Goal: Transaction & Acquisition: Register for event/course

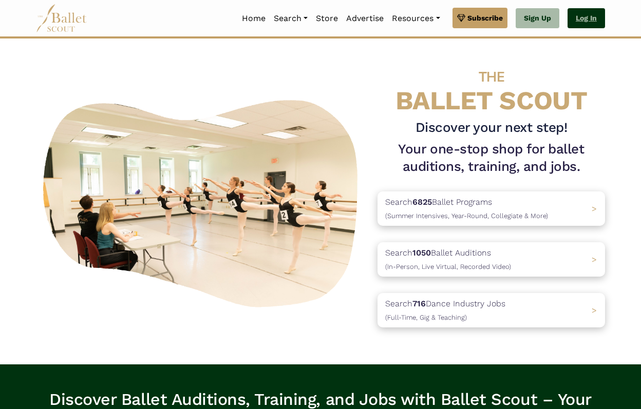
click at [575, 16] on link "Log In" at bounding box center [585, 18] width 37 height 21
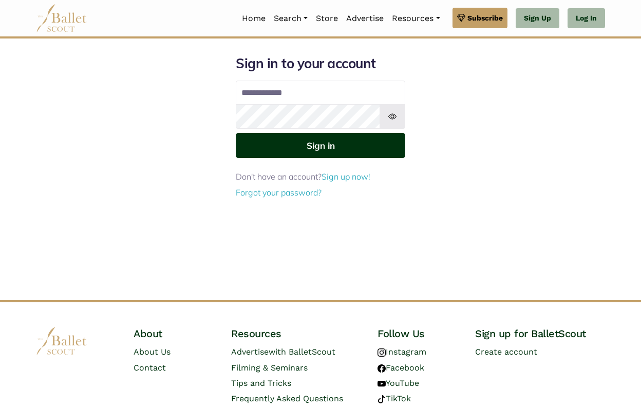
type input "**********"
click at [354, 145] on button "Sign in" at bounding box center [320, 145] width 169 height 25
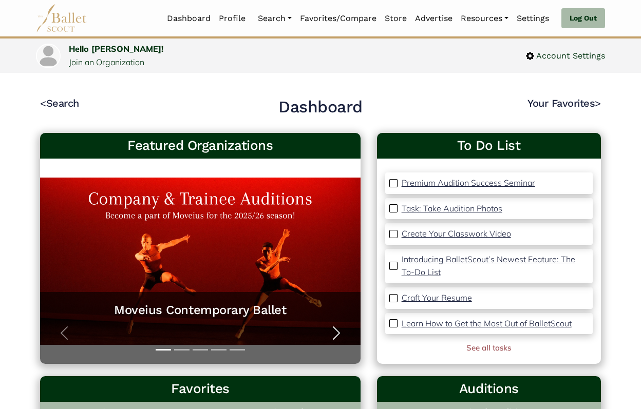
click at [335, 333] on span "button" at bounding box center [336, 333] width 16 height 16
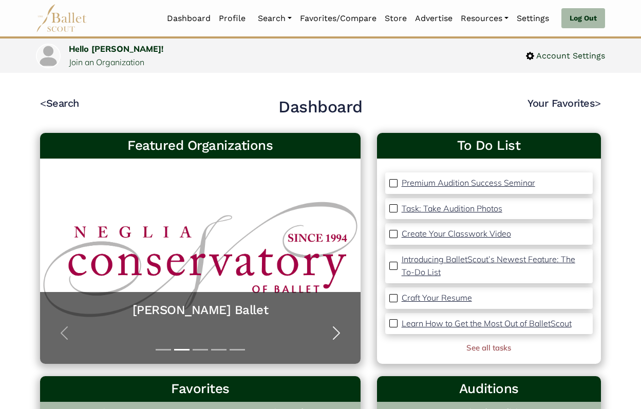
click at [335, 333] on span "button" at bounding box center [336, 333] width 16 height 16
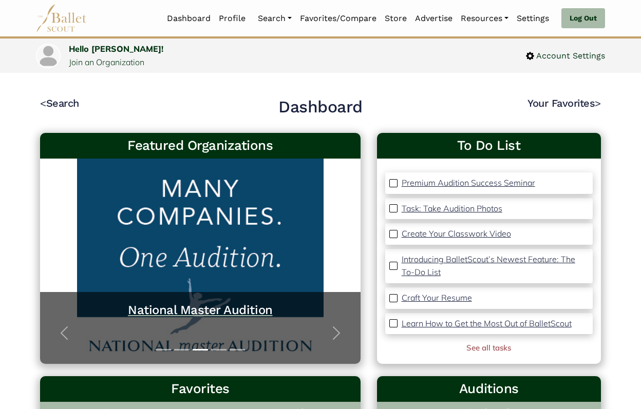
click at [243, 307] on h5 "National Master Audition" at bounding box center [200, 310] width 300 height 16
click at [339, 335] on span "button" at bounding box center [336, 333] width 16 height 16
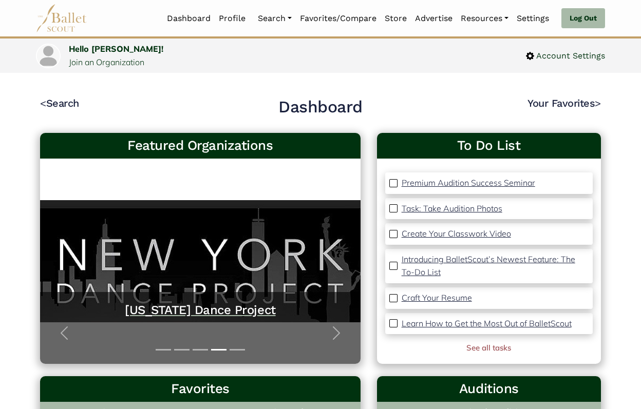
click at [236, 312] on h5 "New York Dance Project" at bounding box center [200, 310] width 300 height 16
click at [336, 337] on span "button" at bounding box center [336, 333] width 16 height 16
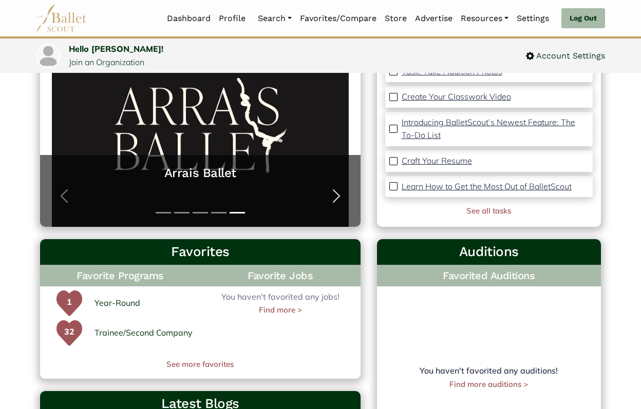
scroll to position [138, 0]
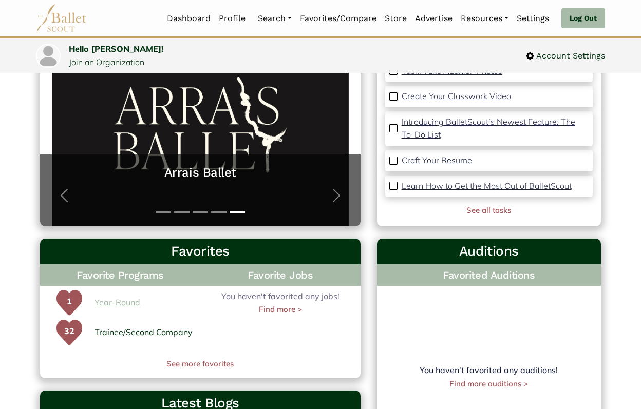
click at [106, 304] on link "Year-Round" at bounding box center [117, 302] width 46 height 13
click at [114, 335] on link "Trainee/Second Company" at bounding box center [143, 332] width 98 height 13
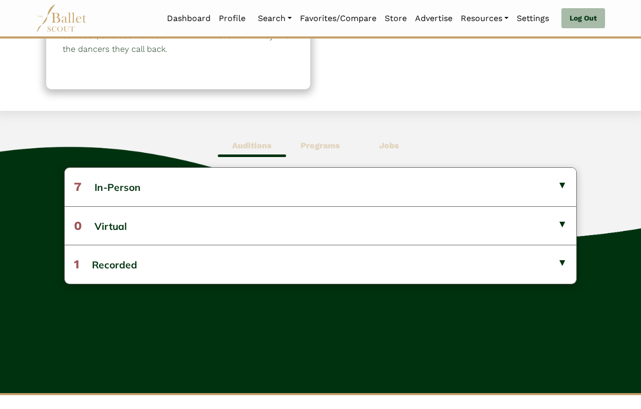
scroll to position [209, 0]
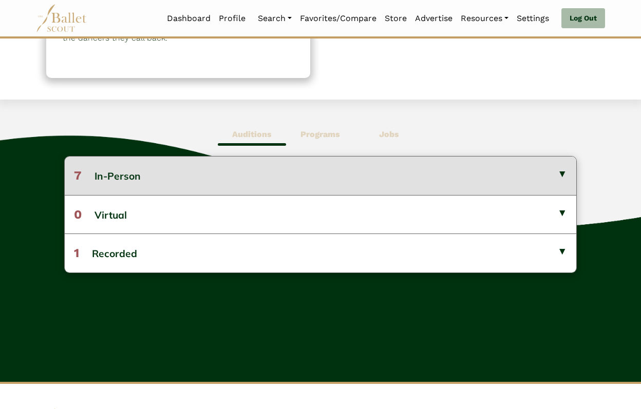
click at [189, 184] on button "7 In-Person" at bounding box center [320, 176] width 511 height 38
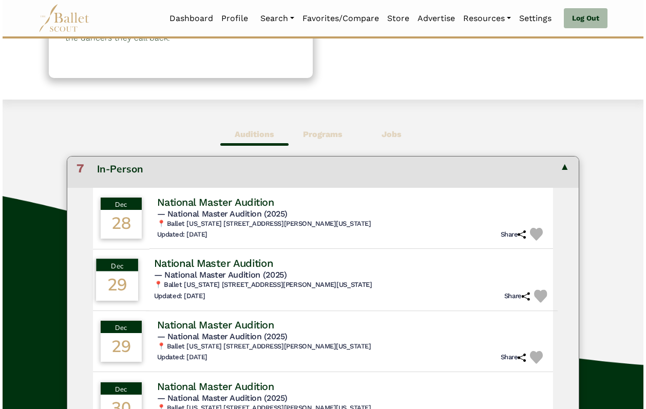
scroll to position [8, 0]
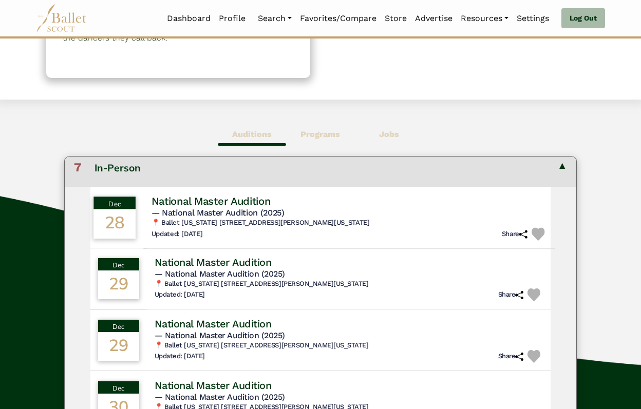
click at [250, 224] on h6 "📍 Ballet [US_STATE] [STREET_ADDRESS][PERSON_NAME][US_STATE]" at bounding box center [349, 223] width 396 height 9
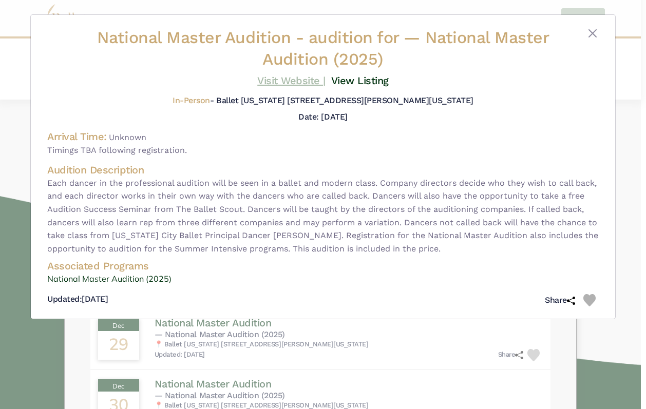
click at [289, 78] on link "Visit Website |" at bounding box center [291, 80] width 68 height 12
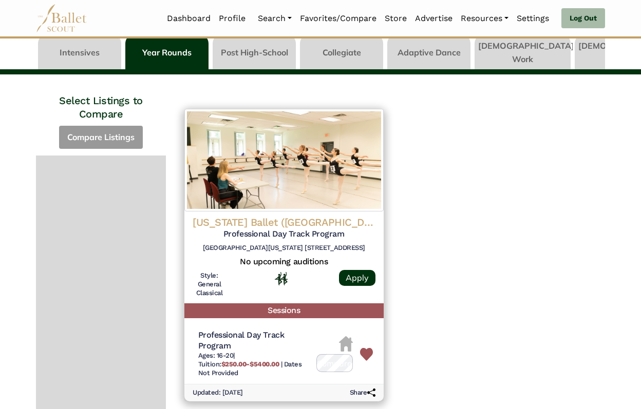
scroll to position [55, 0]
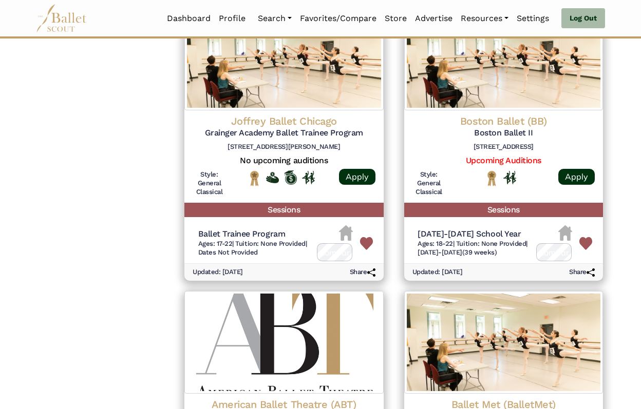
scroll to position [743, 0]
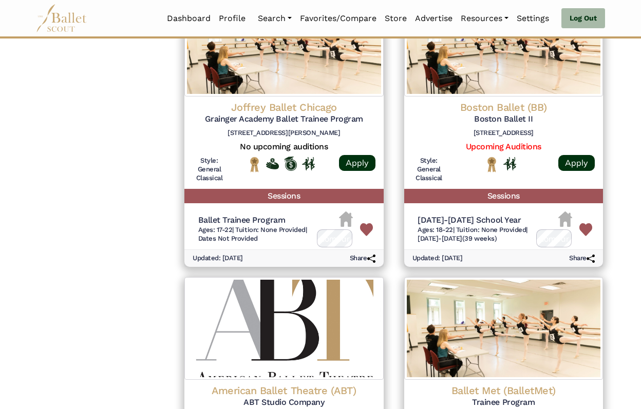
click at [490, 226] on span "Tuition: None Provided" at bounding box center [491, 230] width 70 height 8
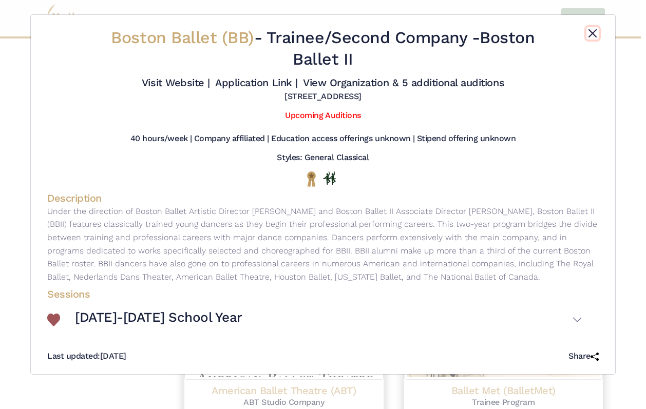
click at [594, 32] on button "Close" at bounding box center [592, 33] width 12 height 12
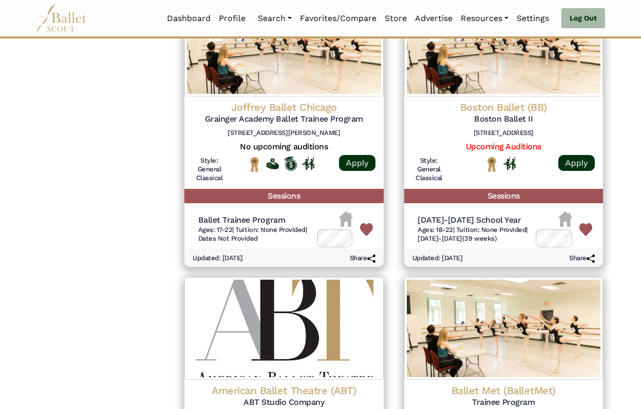
click at [466, 235] on span "[DATE]-[DATE] (39 weeks)" at bounding box center [456, 239] width 79 height 8
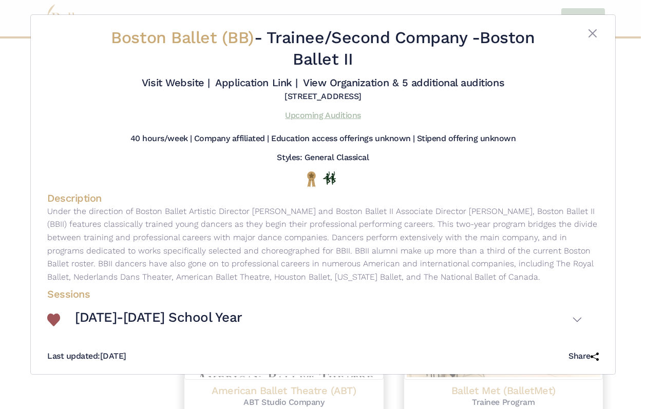
click at [331, 117] on link "Upcoming Auditions" at bounding box center [322, 115] width 75 height 10
click at [592, 31] on button "Close" at bounding box center [592, 33] width 12 height 12
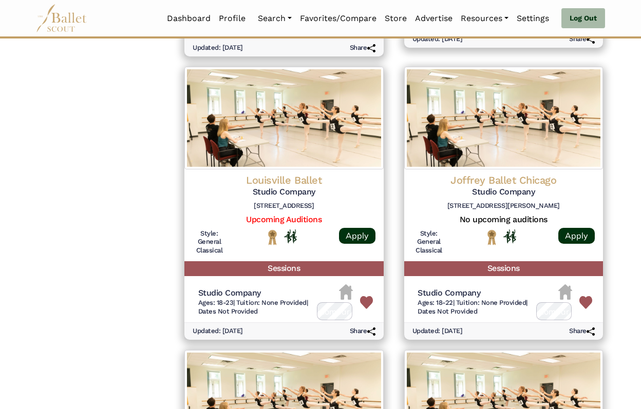
scroll to position [2186, 0]
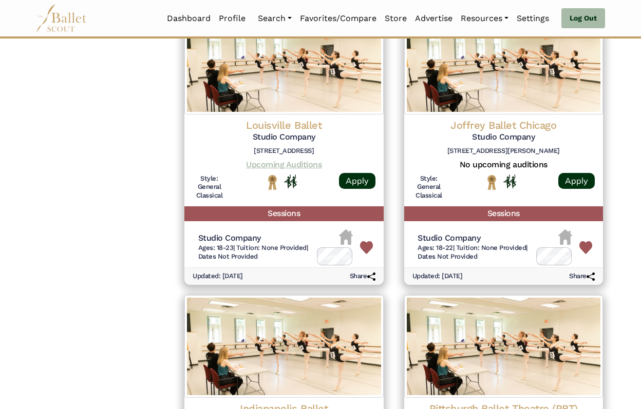
click at [285, 160] on link "Upcoming Auditions" at bounding box center [283, 165] width 75 height 10
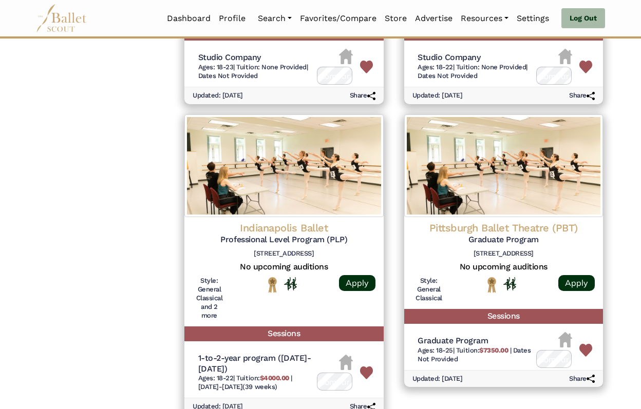
scroll to position [2369, 0]
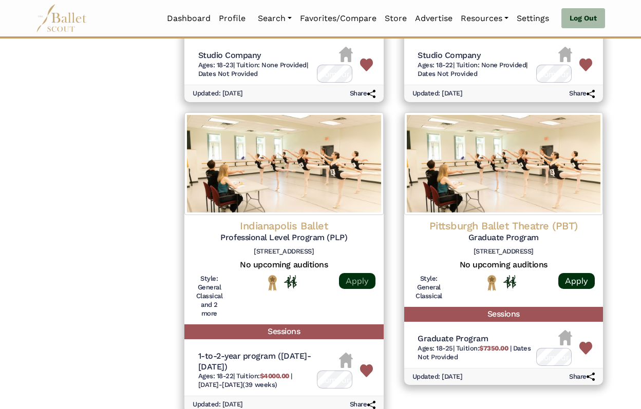
click at [361, 273] on link "Apply" at bounding box center [357, 281] width 36 height 16
